Goal: Entertainment & Leisure: Consume media (video, audio)

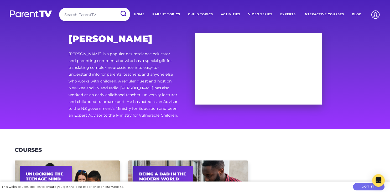
click at [48, 95] on div "[PERSON_NAME] [PERSON_NAME] is a popular neuroscience educator and parenting co…" at bounding box center [195, 64] width 390 height 129
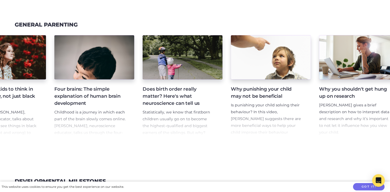
scroll to position [0, 138]
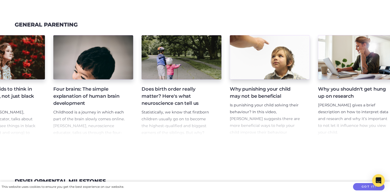
click at [167, 106] on h4 "Does birth order really matter? Here's what neuroscience can tell us" at bounding box center [178, 96] width 72 height 21
